Goal: Task Accomplishment & Management: Complete application form

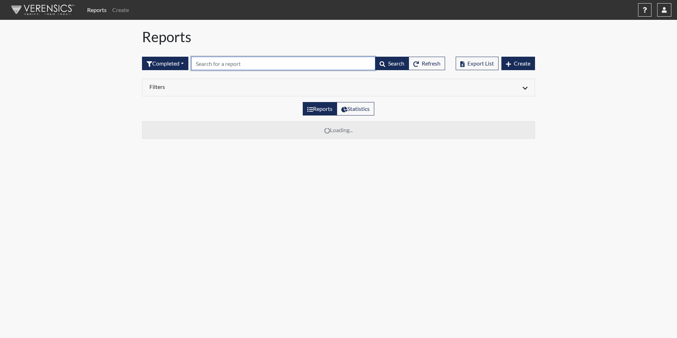
click at [202, 63] on input "text" at bounding box center [283, 63] width 184 height 13
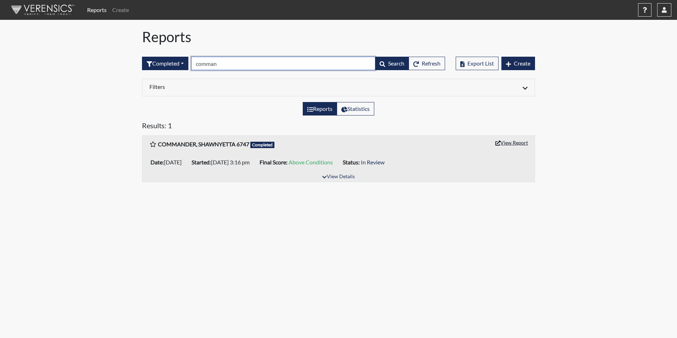
type input "comman"
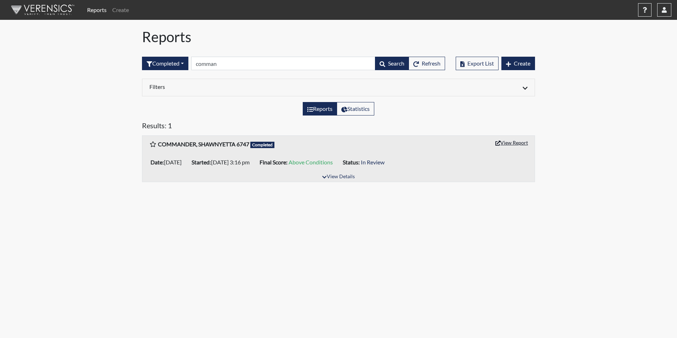
click at [512, 143] on button "View Report" at bounding box center [511, 142] width 39 height 11
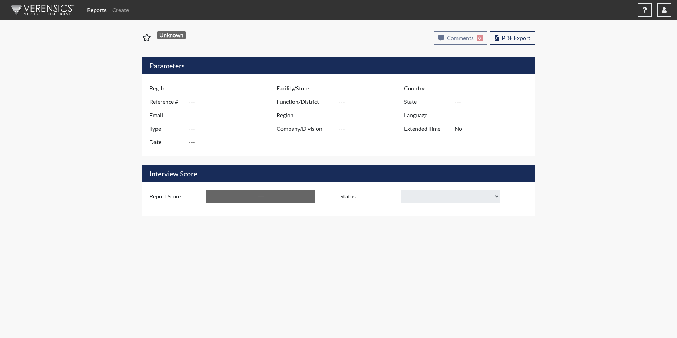
type input "COMMANDER, SHAWNYETTA 6747"
type input "48967"
type input "[EMAIL_ADDRESS][DOMAIN_NAME]"
type input "Corrections Pre-Employment"
type input "[DATE]"
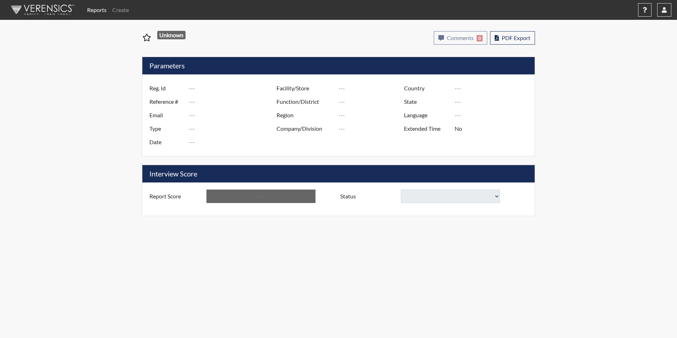
type input "[PERSON_NAME]"
type input "[GEOGRAPHIC_DATA]"
type input "[US_STATE]"
type input "English"
type input "Yes"
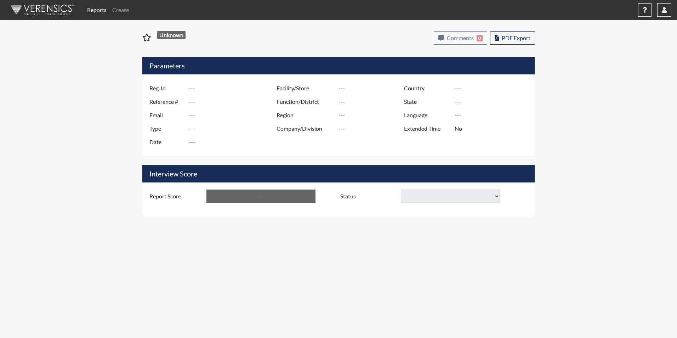
type input "Above Conditions"
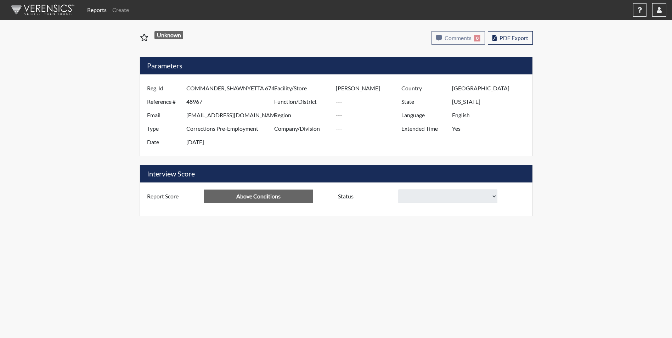
select select
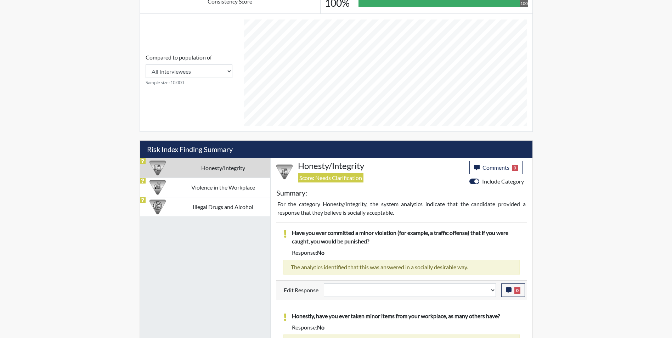
scroll to position [390, 0]
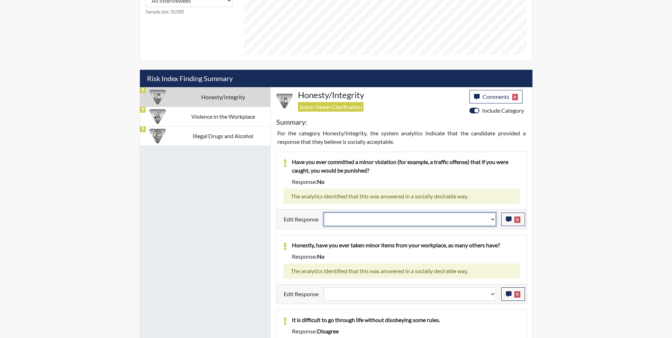
click at [363, 221] on select "Question is not relevant. Results will be updated. Reasonable explanation provi…" at bounding box center [410, 219] width 172 height 13
select select "reasonable-explanation-provided"
click at [324, 213] on select "Question is not relevant. Results will be updated. Reasonable explanation provi…" at bounding box center [410, 219] width 172 height 13
select select
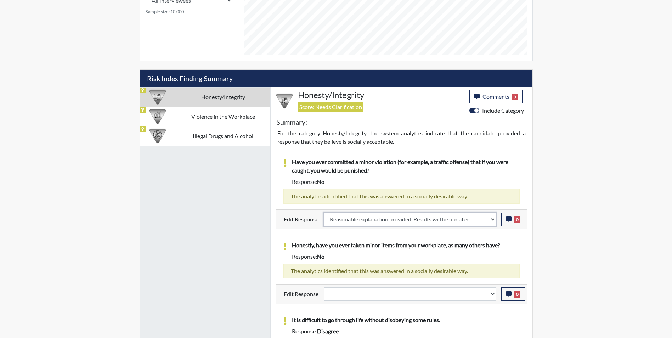
select select
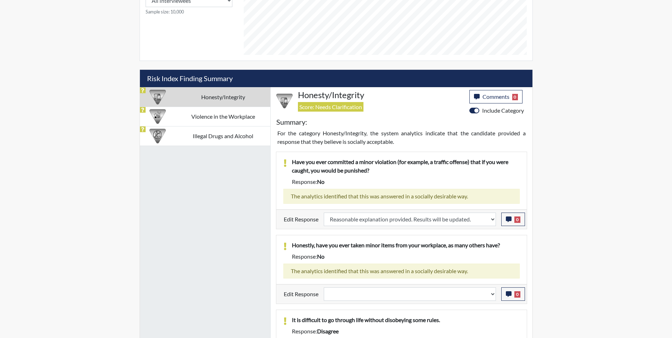
select select
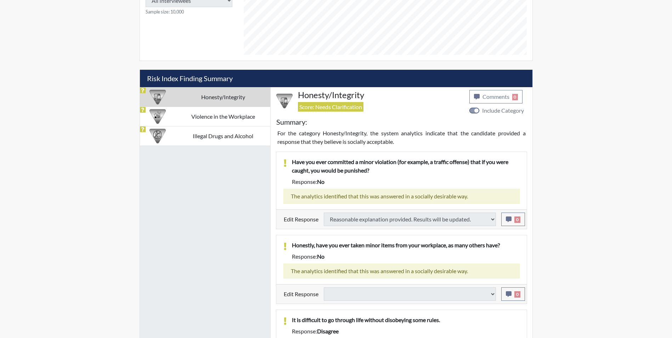
select select
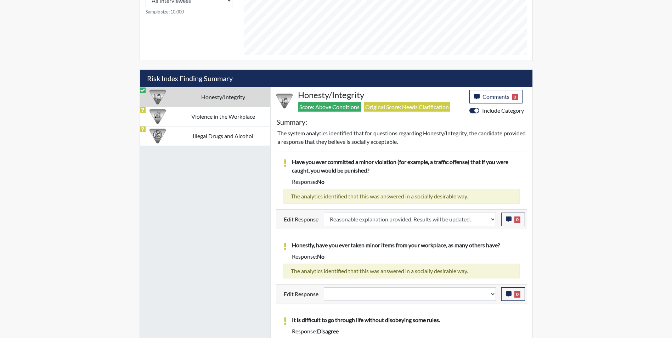
scroll to position [118, 294]
click at [212, 119] on td "Violence in the Workplace" at bounding box center [223, 116] width 94 height 19
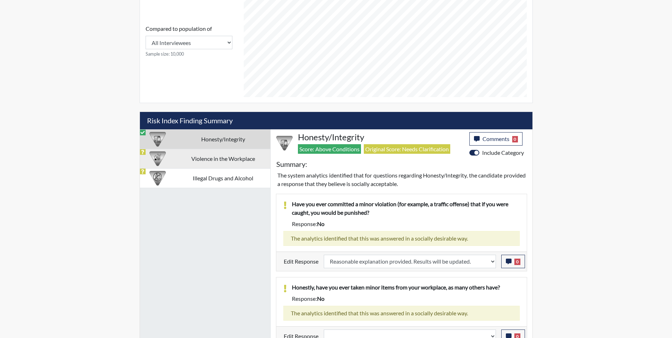
select select
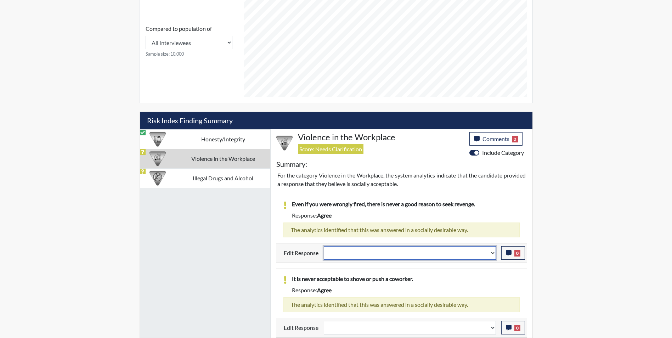
click at [354, 252] on select "Question is not relevant. Results will be updated. Reasonable explanation provi…" at bounding box center [410, 252] width 172 height 13
select select "reasonable-explanation-provided"
click at [324, 246] on select "Question is not relevant. Results will be updated. Reasonable explanation provi…" at bounding box center [410, 252] width 172 height 13
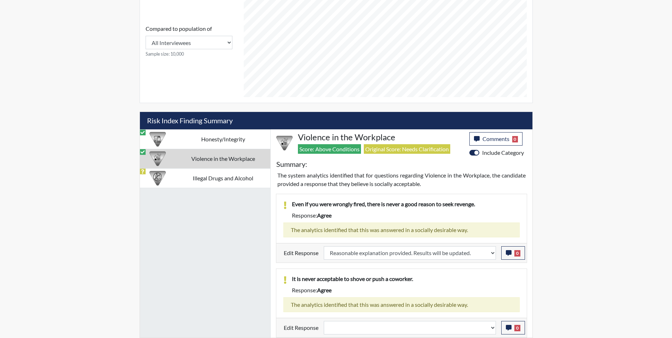
scroll to position [118, 294]
click at [366, 333] on select "Question is not relevant. Results will be updated. Reasonable explanation provi…" at bounding box center [410, 327] width 172 height 13
select select "reasonable-explanation-provided"
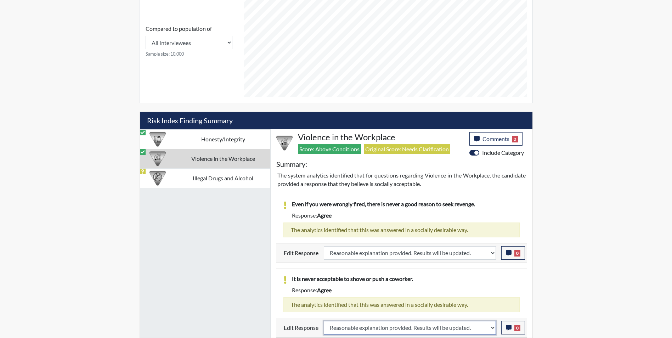
click at [324, 321] on select "Question is not relevant. Results will be updated. Reasonable explanation provi…" at bounding box center [410, 327] width 172 height 13
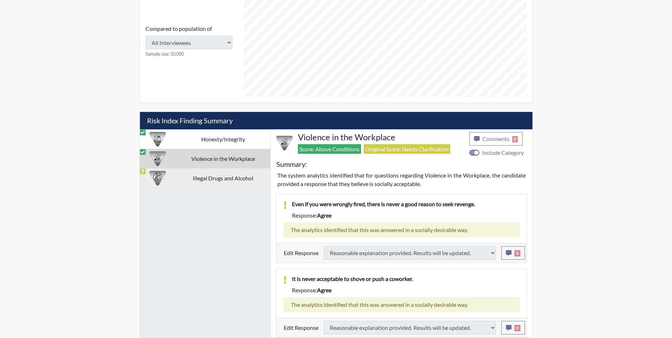
click at [184, 180] on td "Illegal Drugs and Alcohol" at bounding box center [223, 177] width 94 height 19
select select
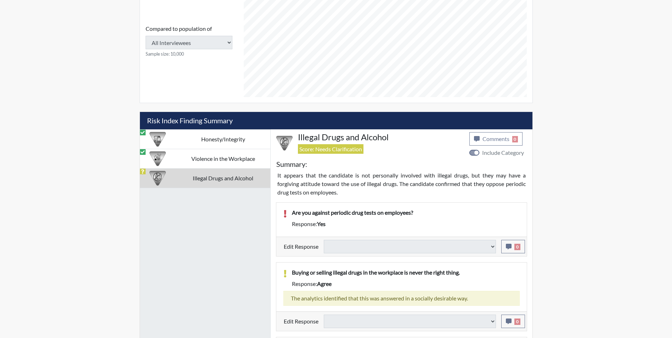
select select
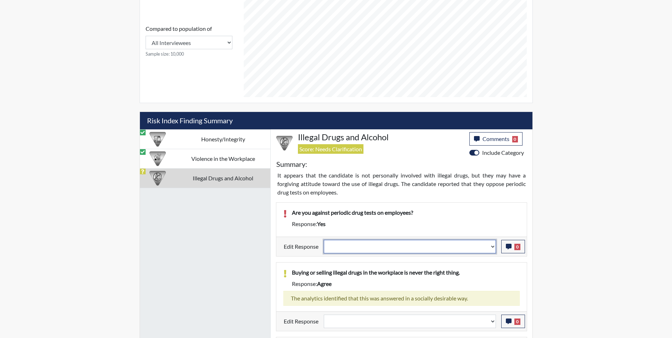
click at [345, 245] on select "Question is not relevant. Results will be updated. Reasonable explanation provi…" at bounding box center [410, 246] width 172 height 13
select select "reasonable-explanation-provided"
click at [324, 240] on select "Question is not relevant. Results will be updated. Reasonable explanation provi…" at bounding box center [410, 246] width 172 height 13
select select
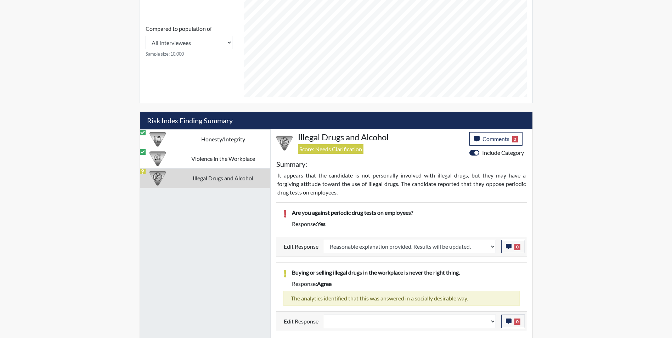
select select
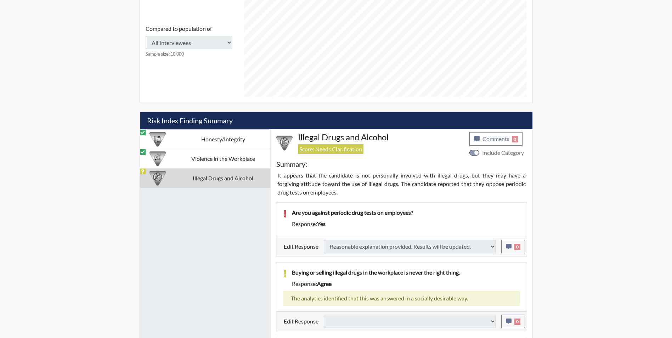
select select
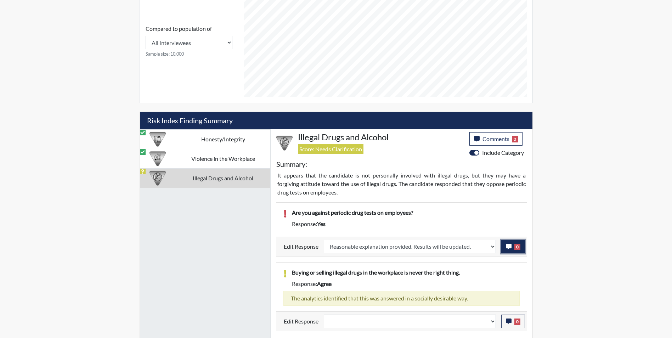
click at [507, 246] on icon "button" at bounding box center [509, 247] width 6 height 6
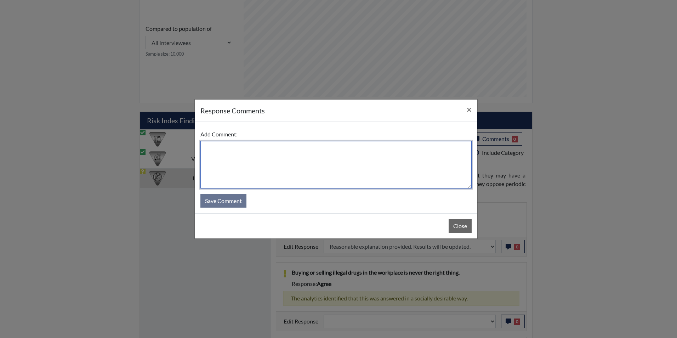
click at [236, 168] on textarea at bounding box center [335, 164] width 271 height 47
type textarea "Applicant answered no"
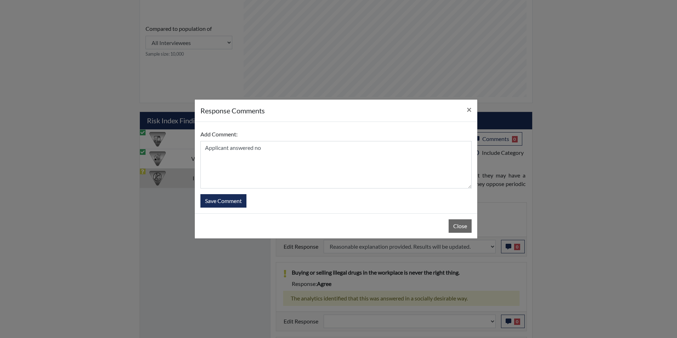
drag, startPoint x: 417, startPoint y: 107, endPoint x: 404, endPoint y: 107, distance: 12.8
click at [404, 107] on div "response Comments ×" at bounding box center [336, 111] width 283 height 22
click at [228, 198] on button "Save Comment" at bounding box center [223, 200] width 46 height 13
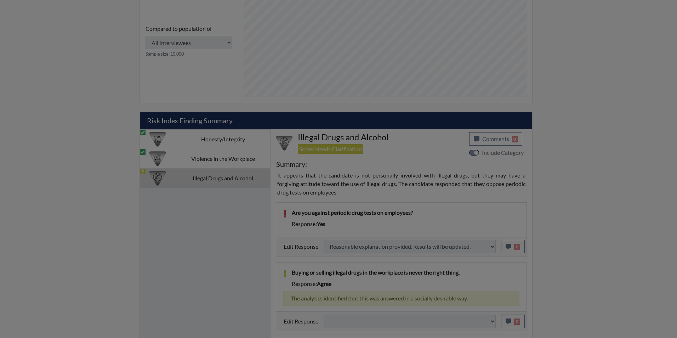
select select
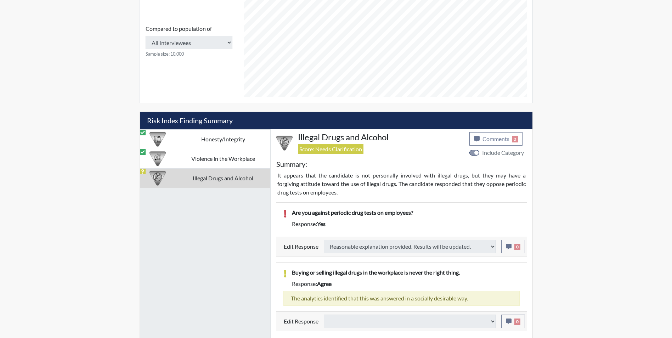
select select
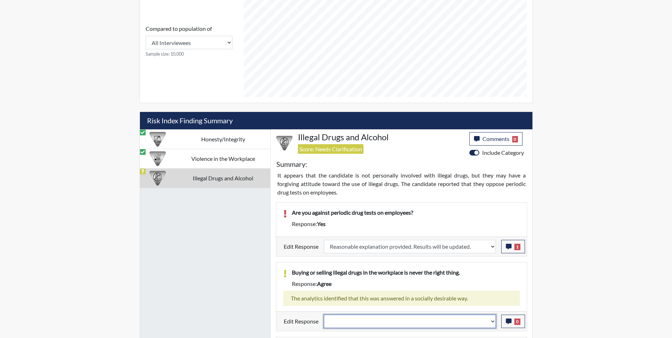
click at [347, 320] on select "Question is not relevant. Results will be updated. Reasonable explanation provi…" at bounding box center [410, 321] width 172 height 13
select select "reasonable-explanation-provided"
click at [324, 315] on select "Question is not relevant. Results will be updated. Reasonable explanation provi…" at bounding box center [410, 321] width 172 height 13
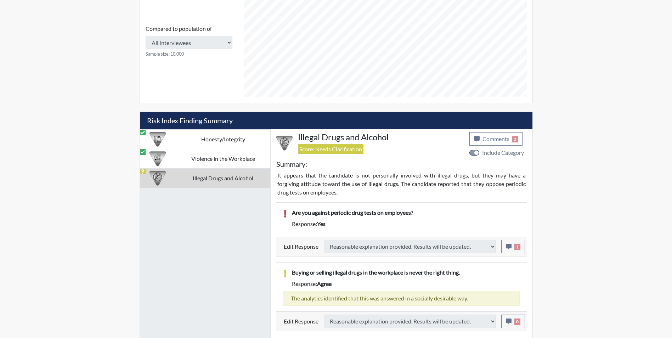
select select
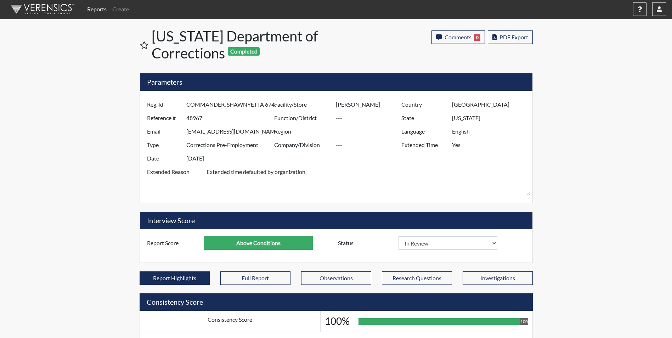
scroll to position [0, 0]
